Goal: Task Accomplishment & Management: Manage account settings

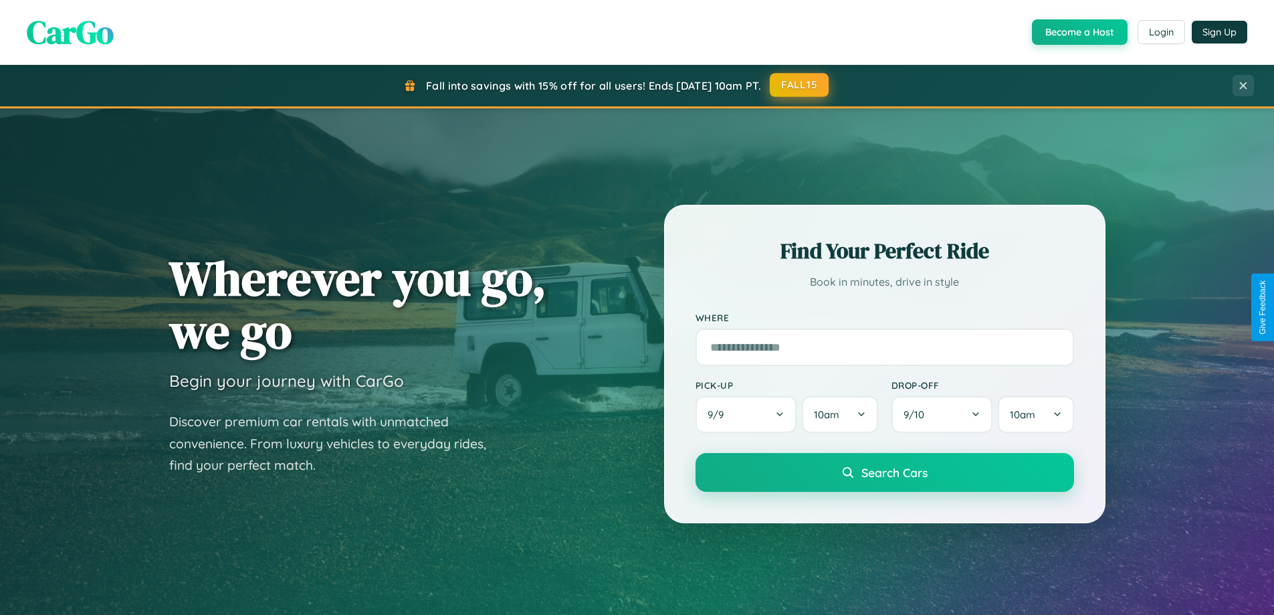
click at [800, 85] on button "FALL15" at bounding box center [799, 85] width 59 height 24
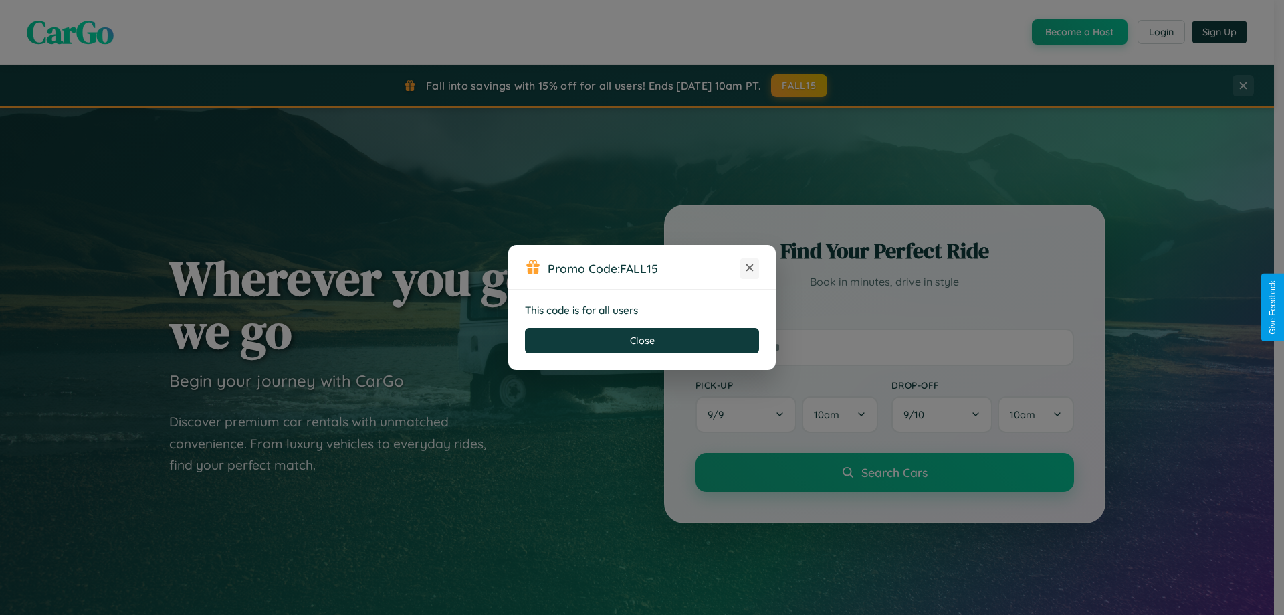
click at [750, 268] on icon at bounding box center [749, 267] width 13 height 13
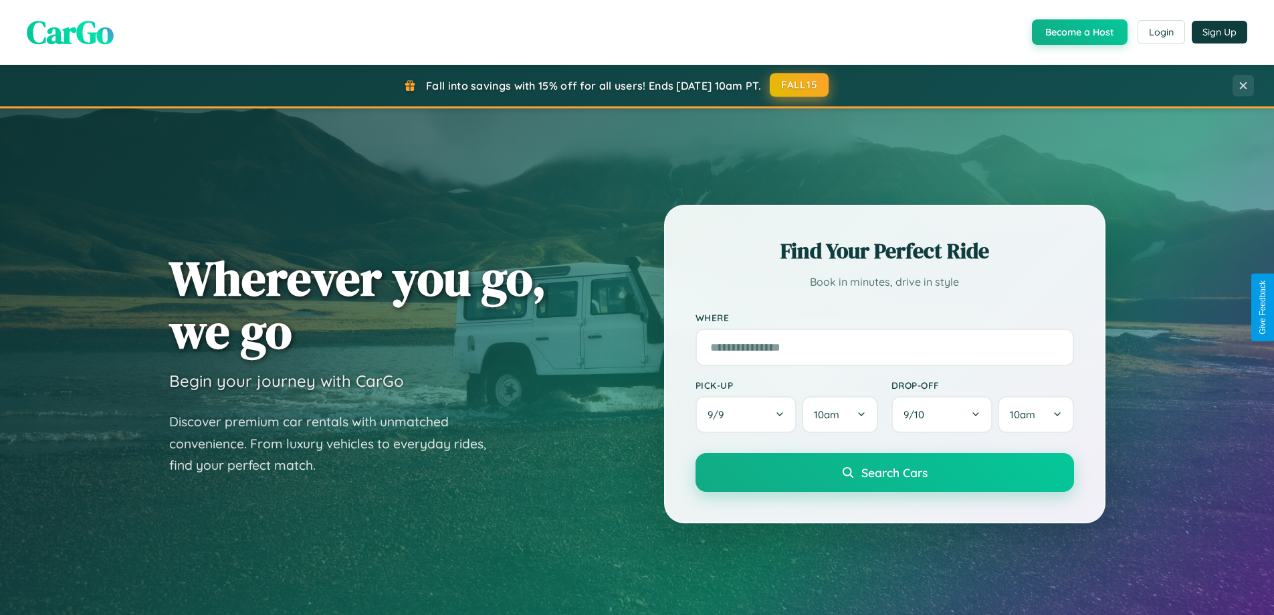
click at [800, 85] on button "FALL15" at bounding box center [799, 85] width 59 height 24
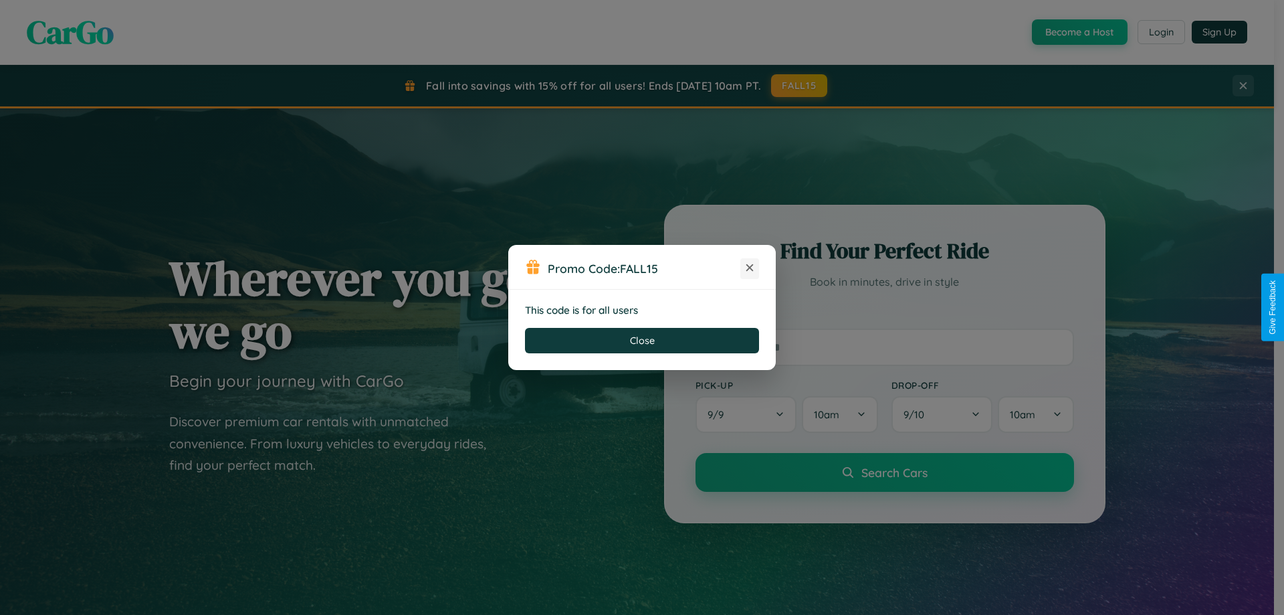
click at [750, 268] on icon at bounding box center [749, 267] width 13 height 13
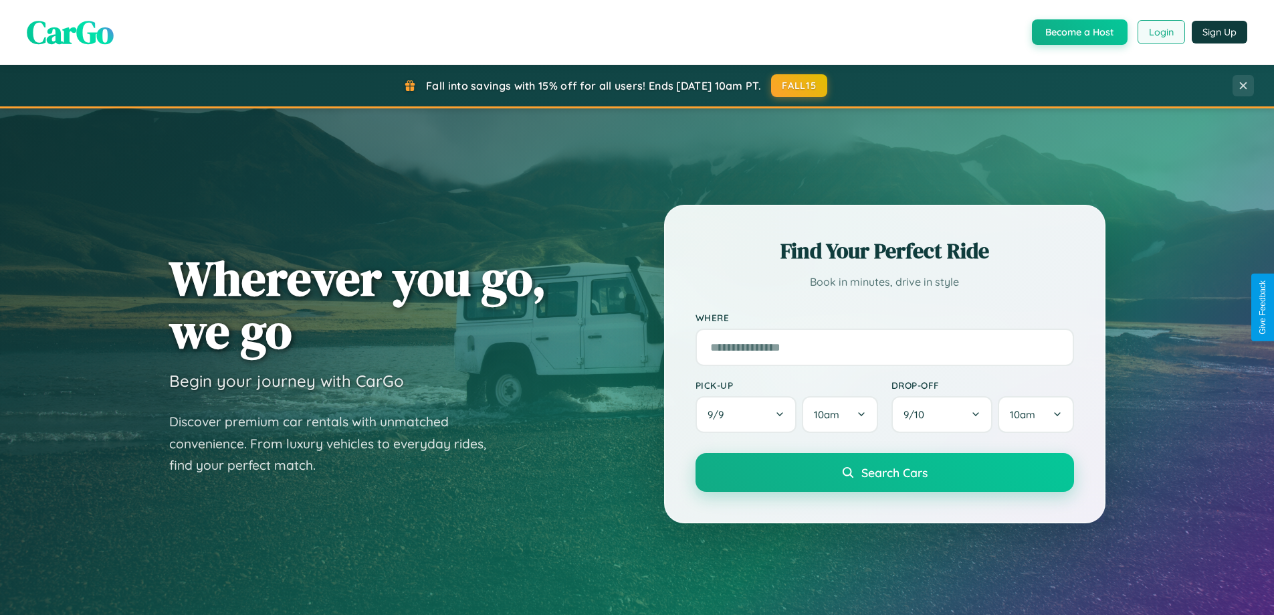
click at [1160, 32] on button "Login" at bounding box center [1161, 32] width 47 height 24
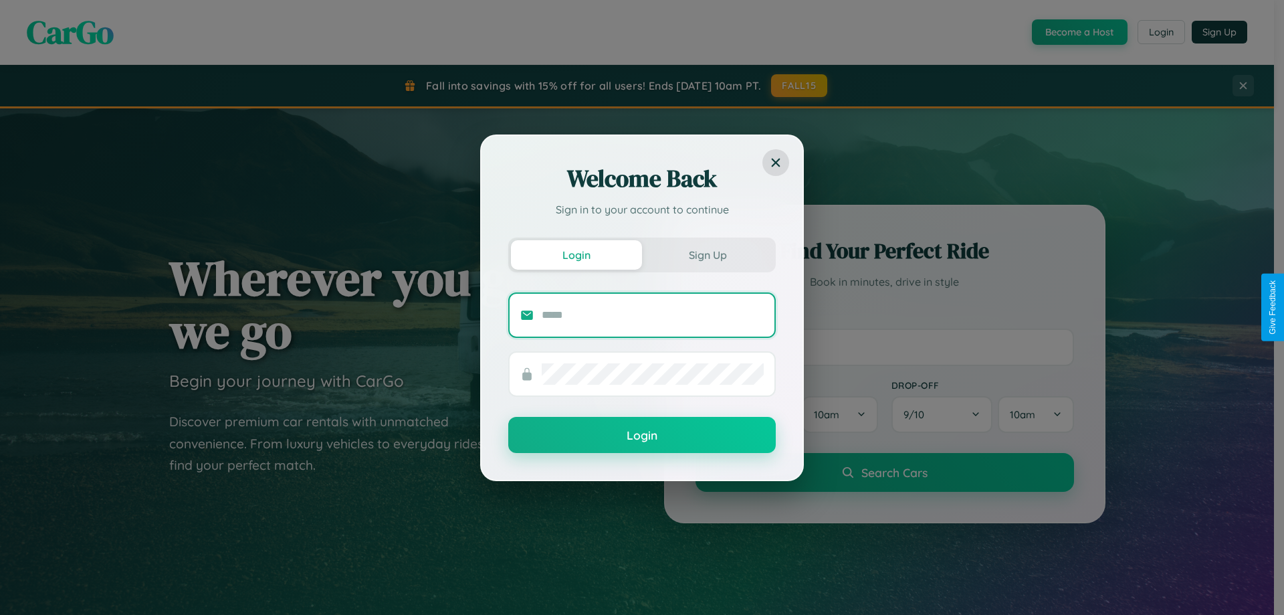
click at [653, 314] on input "text" at bounding box center [653, 314] width 222 height 21
type input "**********"
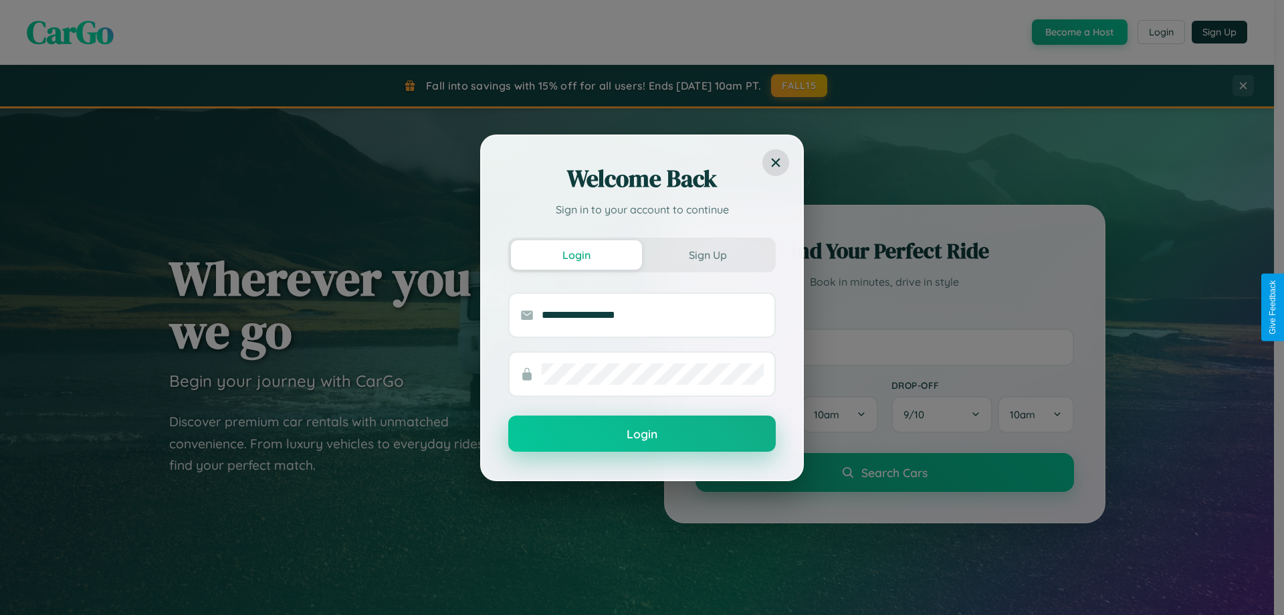
click at [642, 434] on button "Login" at bounding box center [642, 433] width 268 height 36
